Goal: Complete application form

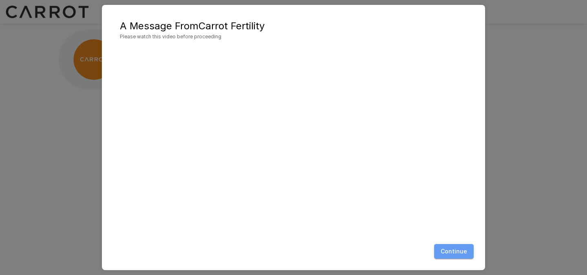
click at [457, 250] on button "Continue" at bounding box center [454, 251] width 40 height 15
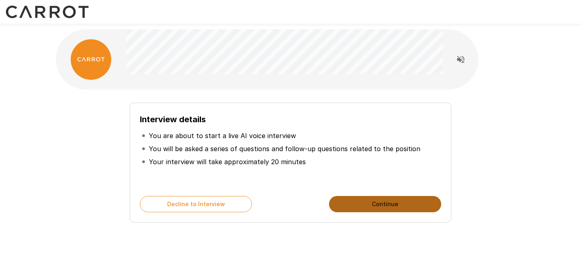
click at [357, 207] on button "Continue" at bounding box center [385, 204] width 112 height 16
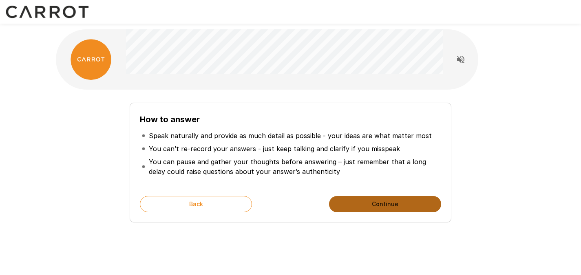
click at [357, 207] on button "Continue" at bounding box center [385, 204] width 112 height 16
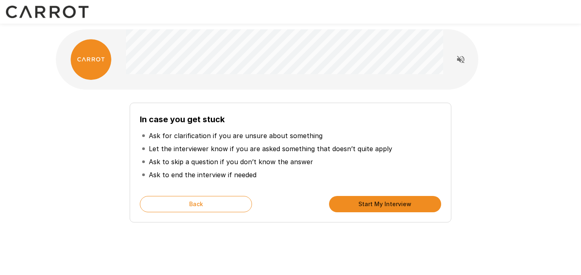
click at [357, 207] on button "Start My Interview" at bounding box center [385, 204] width 112 height 16
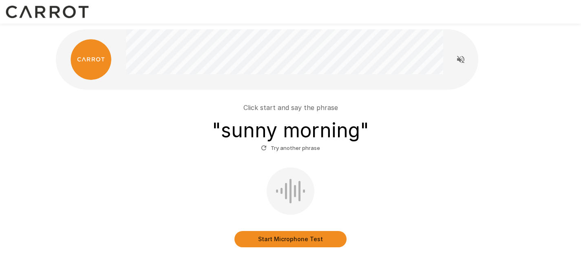
click at [305, 240] on button "Start Microphone Test" at bounding box center [290, 239] width 112 height 16
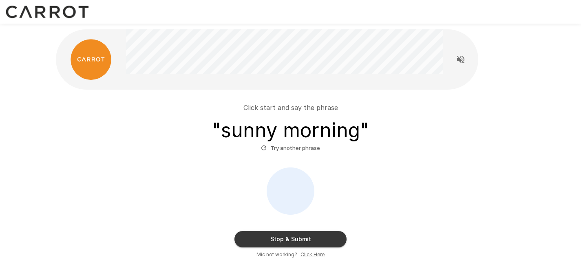
click at [312, 238] on button "Stop & Submit" at bounding box center [290, 239] width 112 height 16
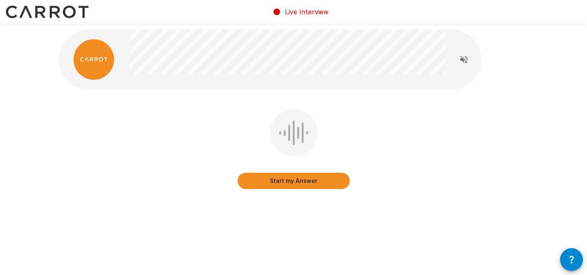
click at [288, 185] on button "Start my Answer" at bounding box center [294, 181] width 112 height 16
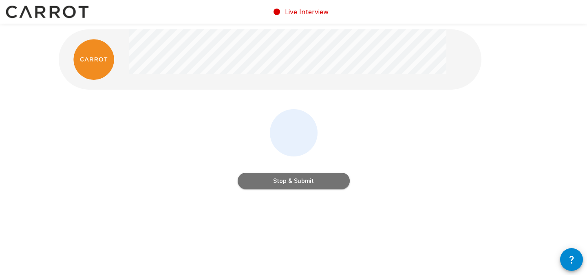
click at [288, 185] on button "Stop & Submit" at bounding box center [294, 181] width 112 height 16
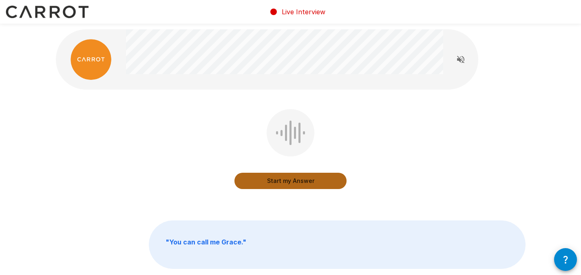
click at [288, 185] on button "Start my Answer" at bounding box center [290, 181] width 112 height 16
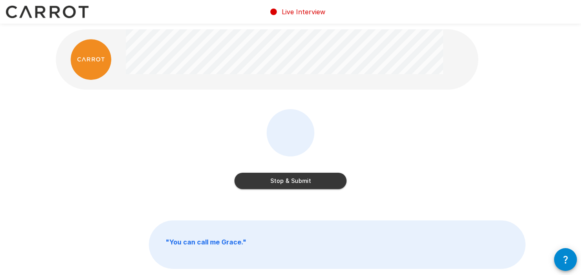
click at [288, 185] on button "Stop & Submit" at bounding box center [290, 181] width 112 height 16
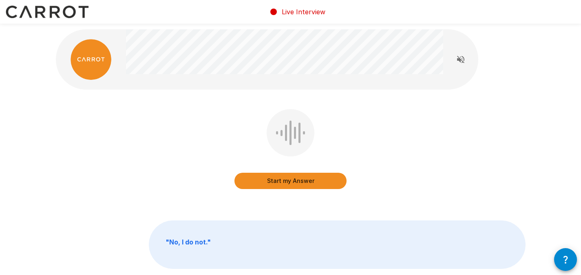
click at [299, 181] on button "Start my Answer" at bounding box center [290, 181] width 112 height 16
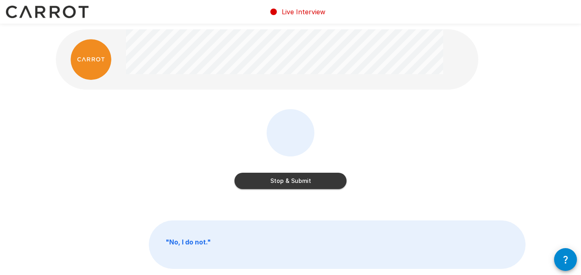
click at [313, 188] on button "Stop & Submit" at bounding box center [290, 181] width 112 height 16
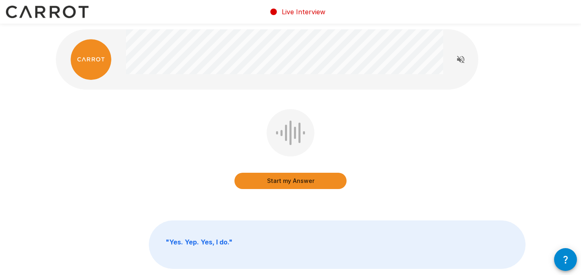
click at [300, 181] on button "Start my Answer" at bounding box center [290, 181] width 112 height 16
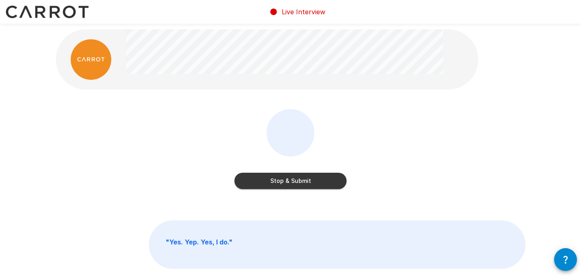
click at [330, 180] on button "Stop & Submit" at bounding box center [290, 181] width 112 height 16
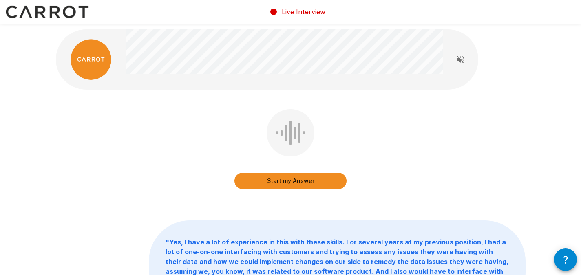
click at [328, 181] on button "Start my Answer" at bounding box center [290, 181] width 112 height 16
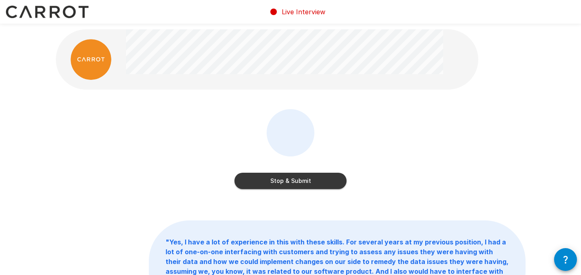
click at [328, 181] on button "Stop & Submit" at bounding box center [290, 181] width 112 height 16
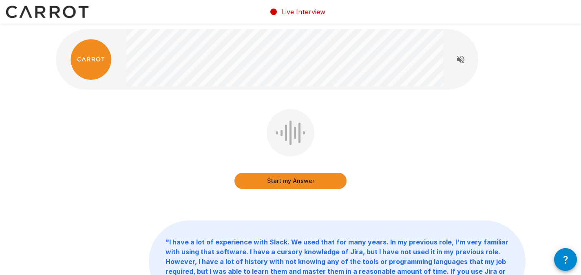
click at [264, 183] on button "Start my Answer" at bounding box center [290, 181] width 112 height 16
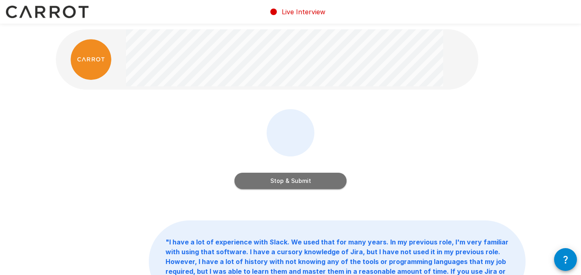
click at [264, 183] on button "Stop & Submit" at bounding box center [290, 181] width 112 height 16
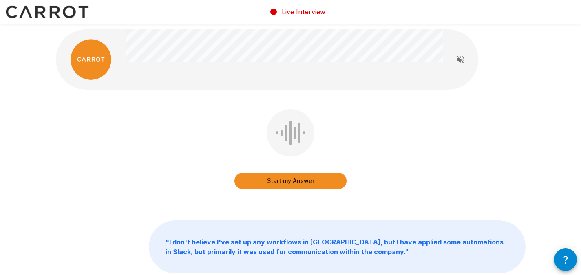
click at [264, 183] on button "Start my Answer" at bounding box center [290, 181] width 112 height 16
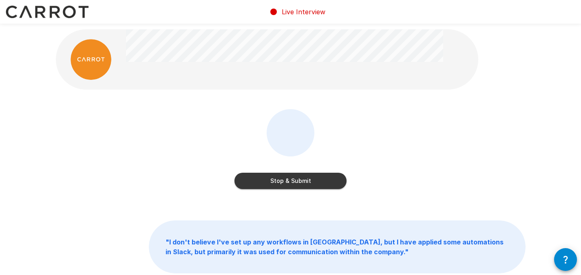
click at [264, 183] on button "Stop & Submit" at bounding box center [290, 181] width 112 height 16
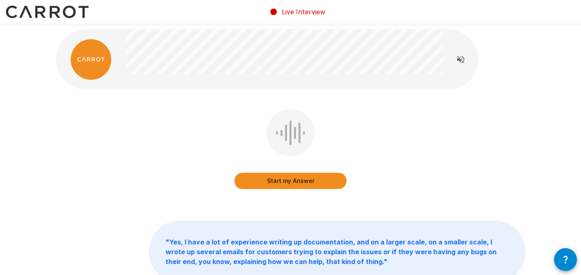
click at [264, 183] on button "Start my Answer" at bounding box center [290, 181] width 112 height 16
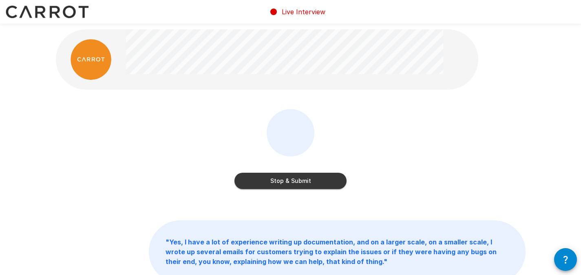
click at [264, 183] on button "Stop & Submit" at bounding box center [290, 181] width 112 height 16
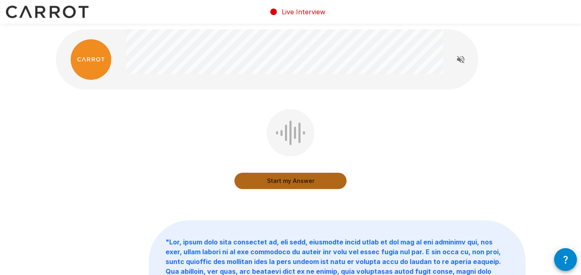
click at [264, 183] on button "Start my Answer" at bounding box center [290, 181] width 112 height 16
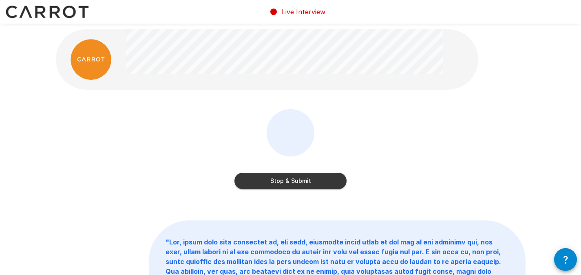
click at [264, 183] on button "Stop & Submit" at bounding box center [290, 181] width 112 height 16
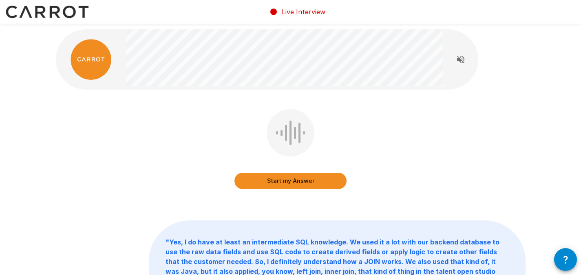
click at [264, 183] on button "Start my Answer" at bounding box center [290, 181] width 112 height 16
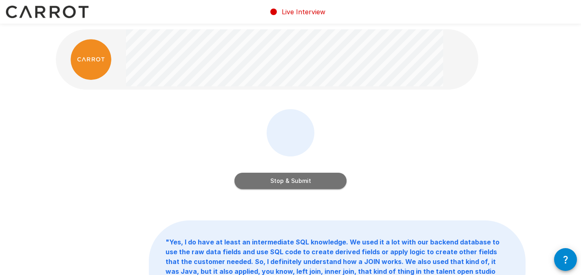
click at [270, 178] on button "Stop & Submit" at bounding box center [290, 181] width 112 height 16
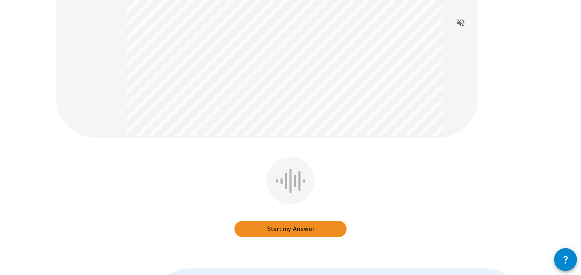
scroll to position [122, 0]
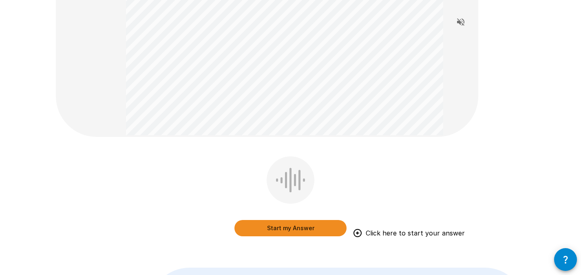
click at [255, 227] on button "Start my Answer" at bounding box center [290, 228] width 112 height 16
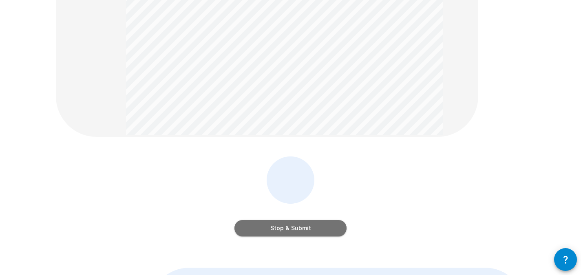
click at [255, 227] on button "Stop & Submit" at bounding box center [290, 228] width 112 height 16
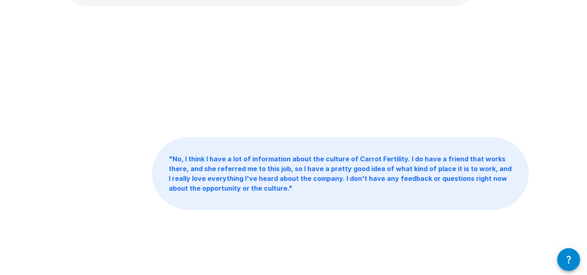
scroll to position [0, 0]
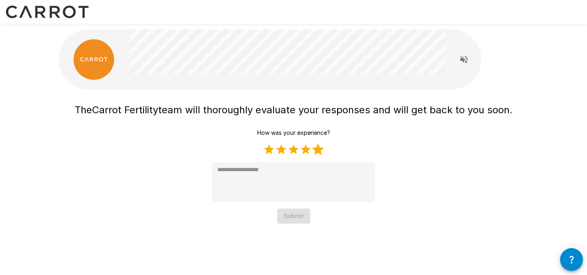
click at [320, 150] on label "5 Stars" at bounding box center [318, 149] width 12 height 12
type textarea "*"
click at [291, 217] on button "Submit" at bounding box center [293, 216] width 33 height 15
